Goal: Navigation & Orientation: Find specific page/section

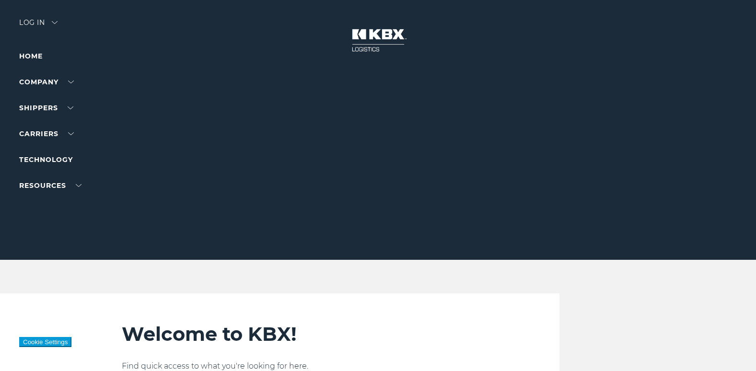
scroll to position [96, 0]
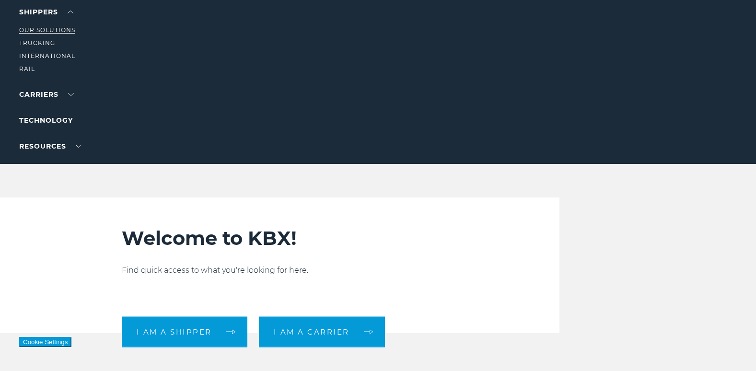
click at [47, 31] on link "Our Solutions" at bounding box center [47, 29] width 56 height 7
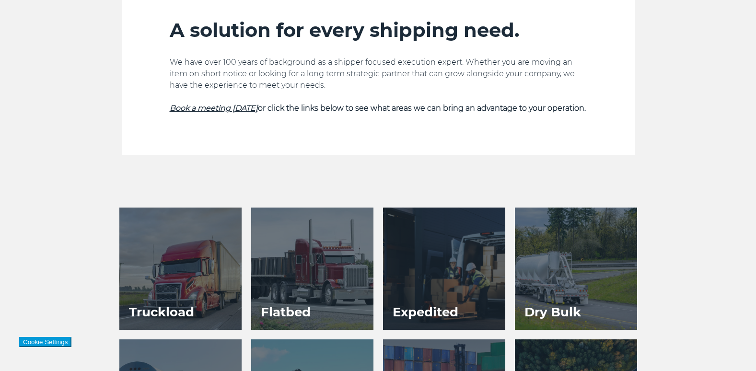
scroll to position [336, 0]
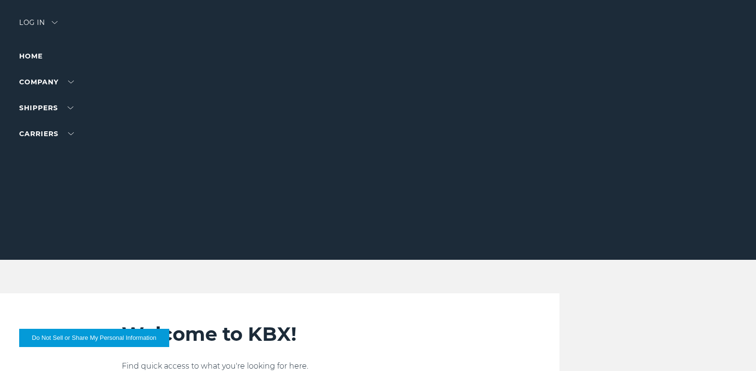
scroll to position [96, 0]
